Goal: Navigation & Orientation: Find specific page/section

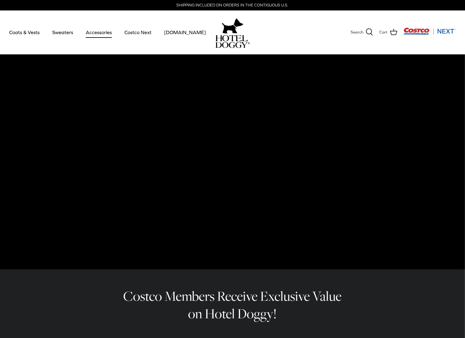
click at [109, 29] on link "Accessories" at bounding box center [98, 32] width 37 height 21
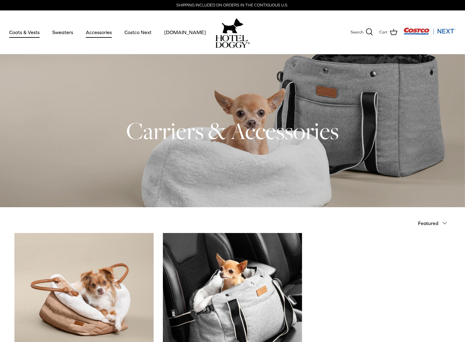
click at [29, 33] on link "Coats & Vests" at bounding box center [24, 32] width 41 height 21
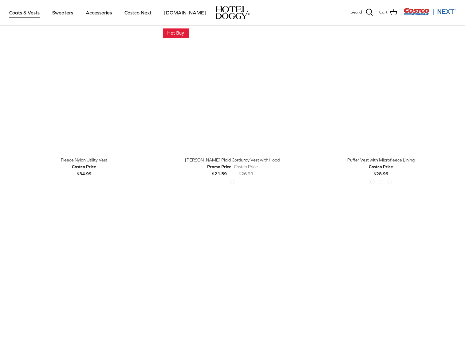
scroll to position [737, 0]
